Goal: Task Accomplishment & Management: Manage account settings

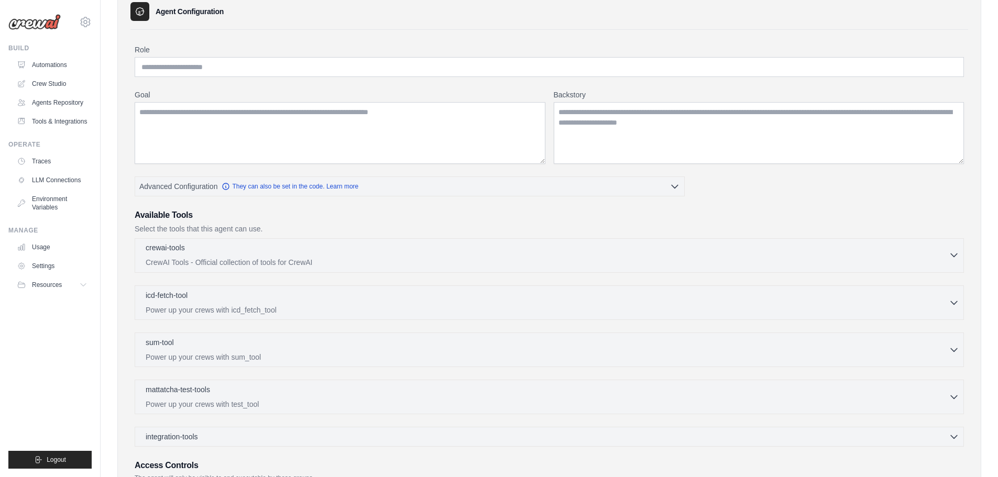
scroll to position [157, 0]
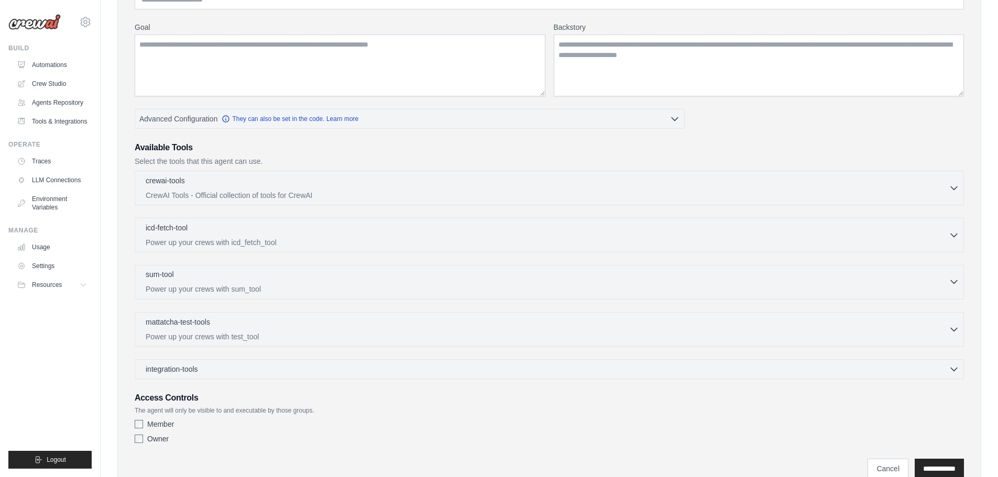
click at [432, 291] on p "Power up your crews with sum_tool" at bounding box center [547, 289] width 803 height 10
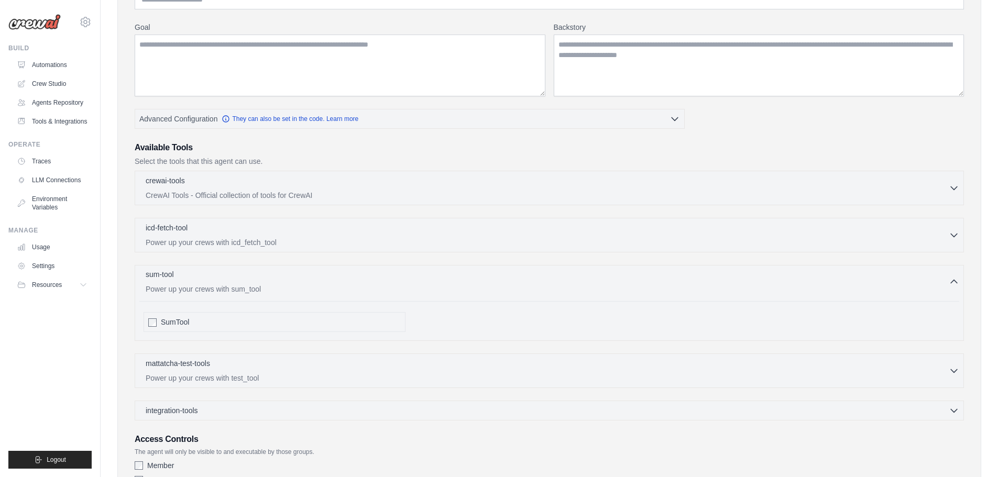
click at [432, 291] on p "Power up your crews with sum_tool" at bounding box center [547, 289] width 803 height 10
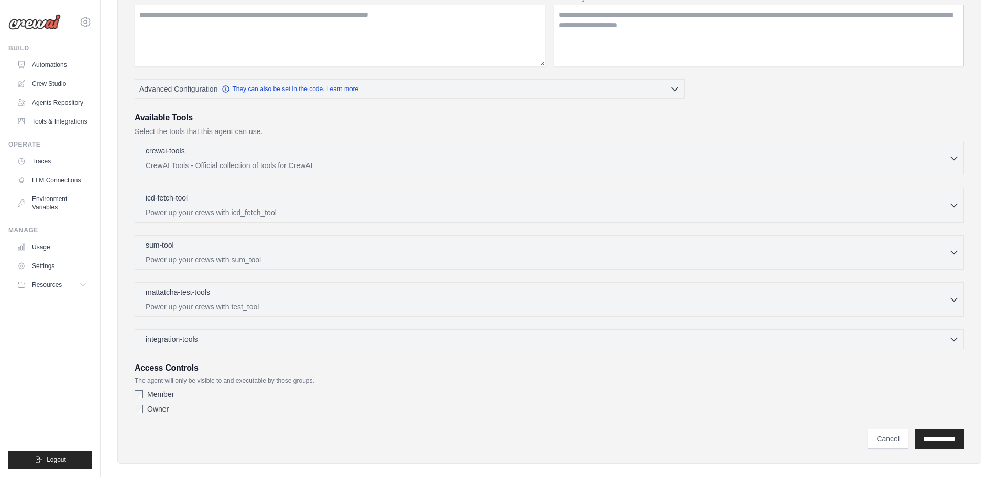
scroll to position [201, 0]
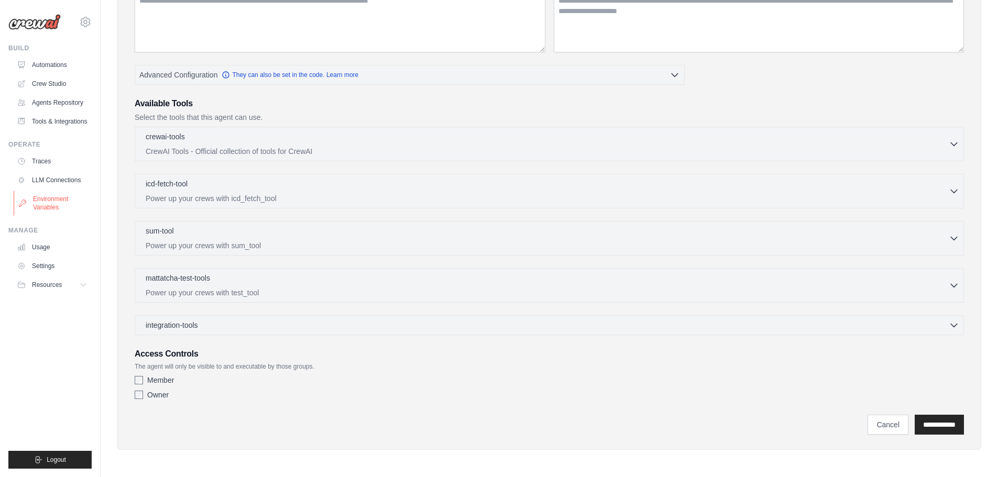
click at [50, 212] on link "Environment Variables" at bounding box center [53, 203] width 79 height 25
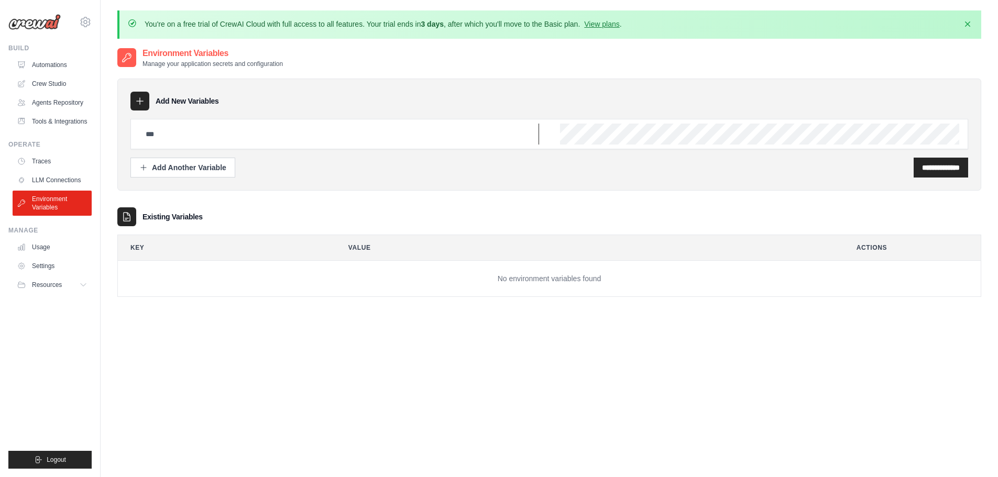
click at [217, 132] on input "text" at bounding box center [339, 134] width 400 height 21
